Goal: Transaction & Acquisition: Book appointment/travel/reservation

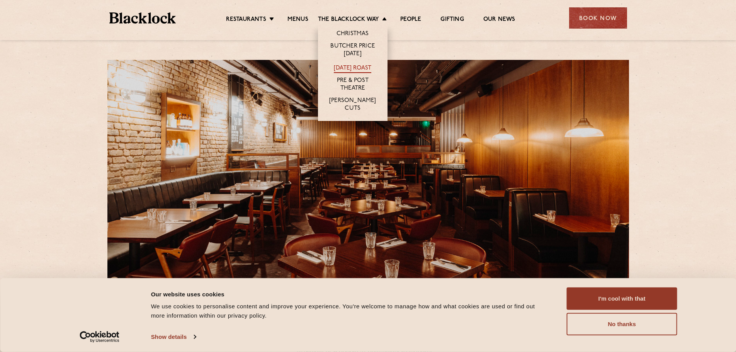
click at [347, 65] on link "[DATE] Roast" at bounding box center [352, 69] width 37 height 9
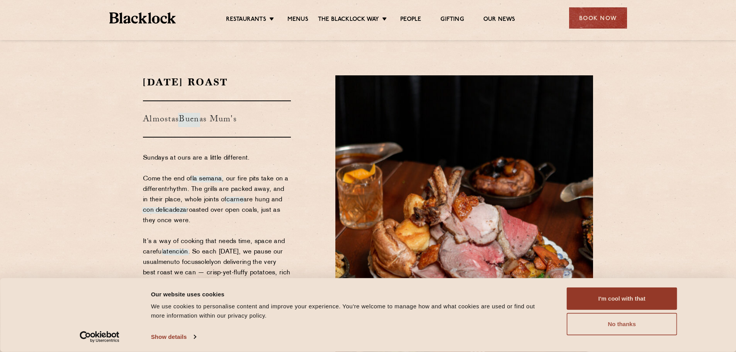
click at [599, 324] on button "No thanks" at bounding box center [622, 324] width 111 height 22
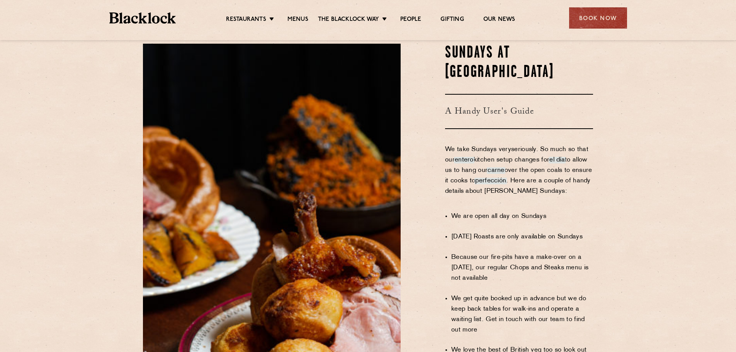
scroll to position [376, 0]
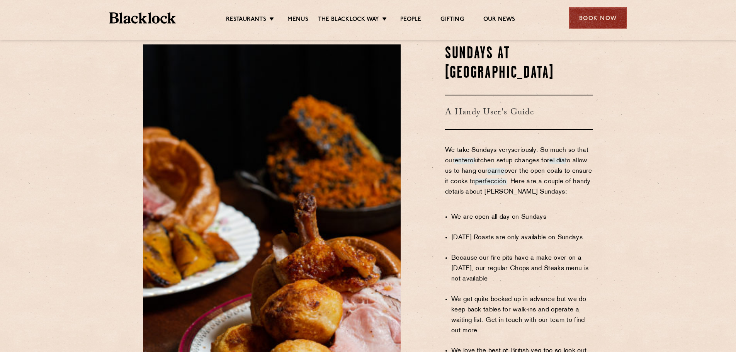
click at [594, 17] on div "Book Now" at bounding box center [598, 17] width 58 height 21
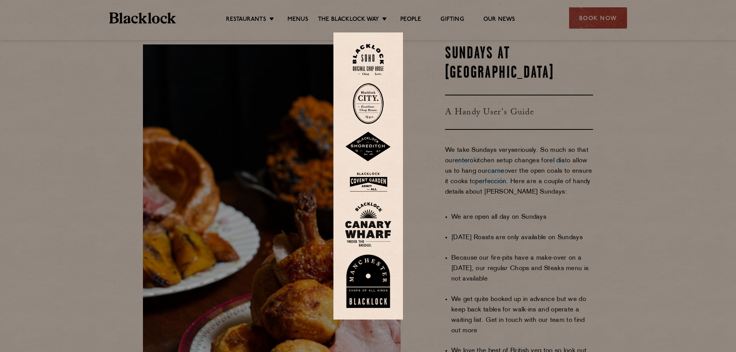
click at [420, 176] on div at bounding box center [368, 176] width 736 height 352
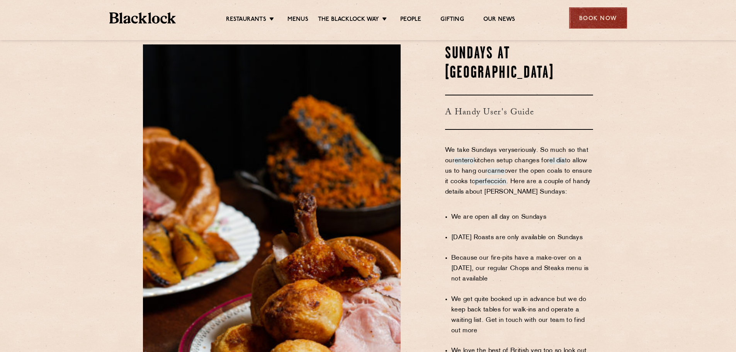
click at [599, 23] on div "Book Now" at bounding box center [598, 17] width 58 height 21
click at [0, 0] on div at bounding box center [0, 0] width 0 height 0
click at [583, 24] on div "Book Now" at bounding box center [598, 17] width 58 height 21
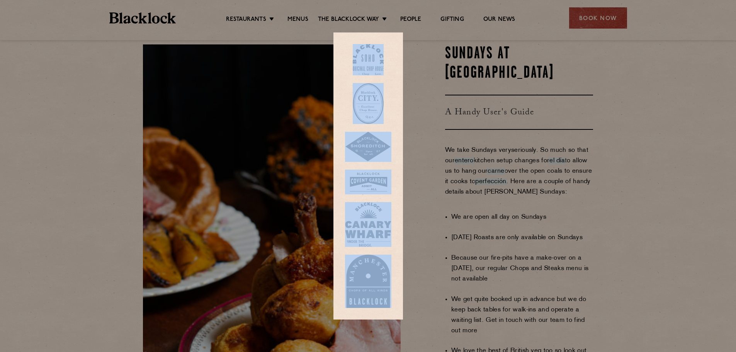
click at [417, 122] on div at bounding box center [368, 176] width 736 height 352
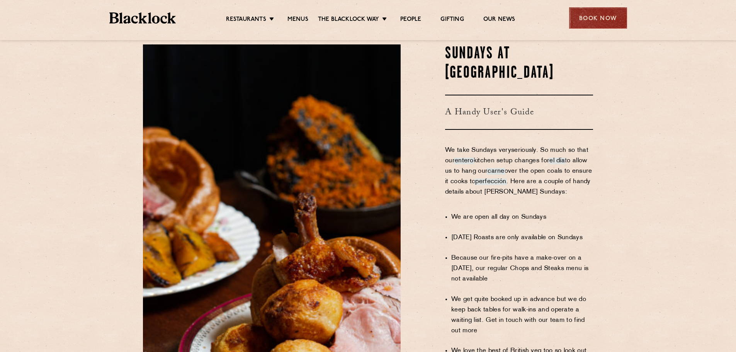
click at [582, 28] on div "Book Now" at bounding box center [598, 17] width 58 height 21
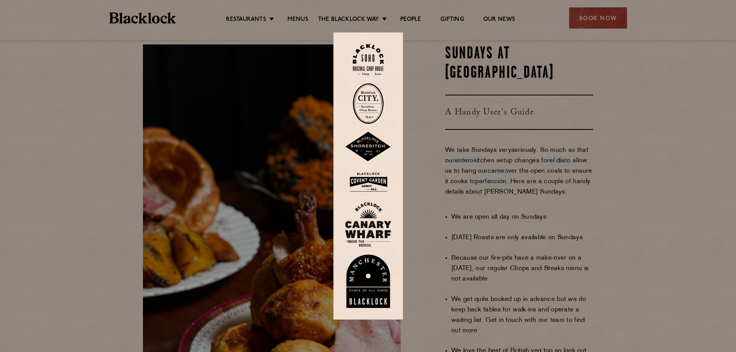
click at [374, 182] on img at bounding box center [368, 182] width 46 height 25
